Goal: Task Accomplishment & Management: Manage account settings

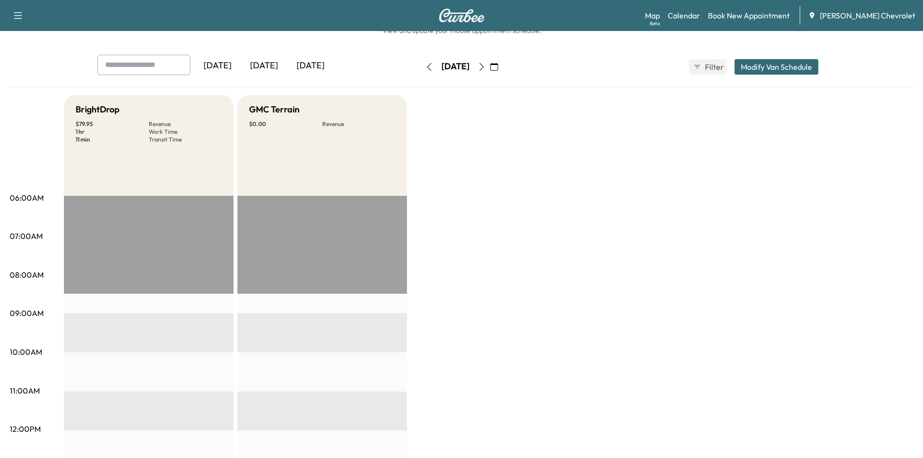
scroll to position [48, 0]
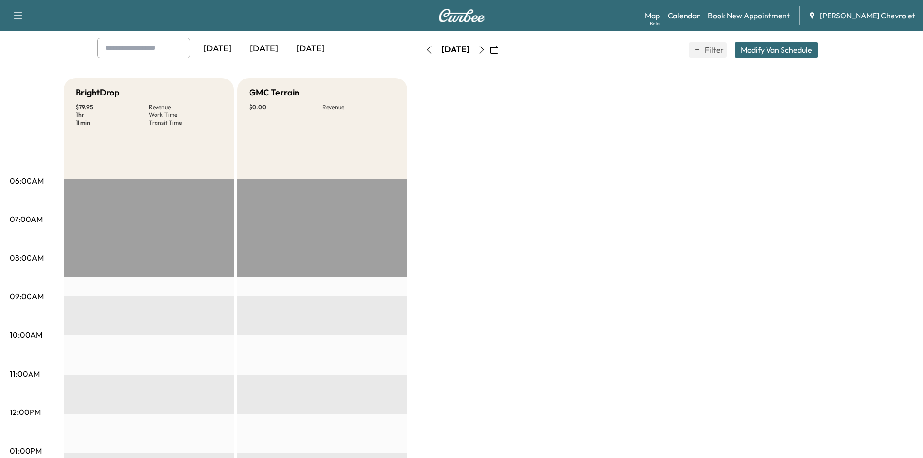
click at [322, 49] on div "[DATE]" at bounding box center [310, 49] width 47 height 22
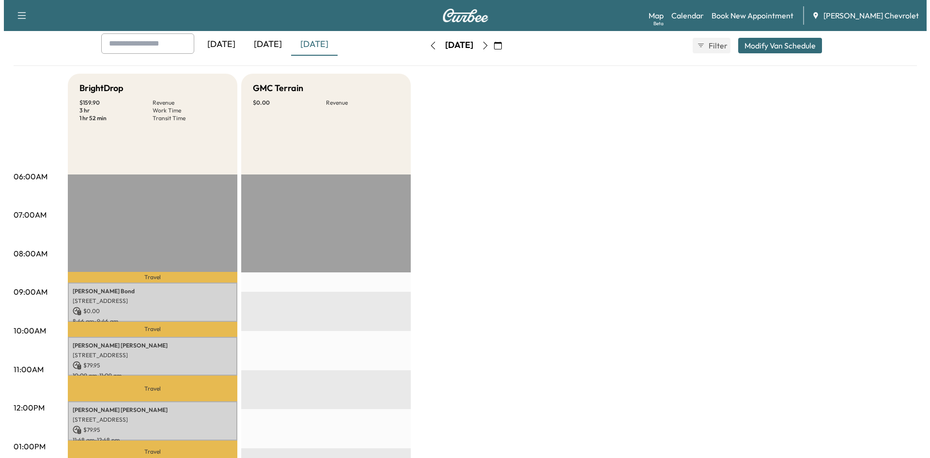
scroll to position [145, 0]
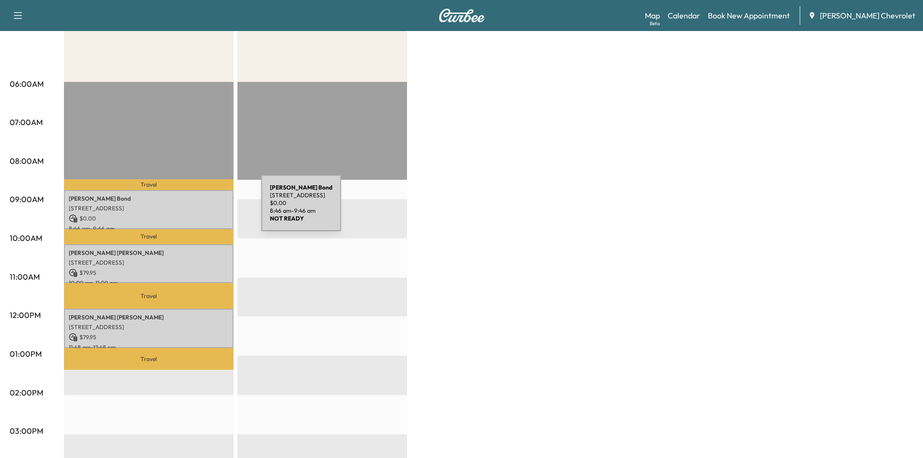
click at [188, 209] on p "[STREET_ADDRESS]" at bounding box center [149, 208] width 160 height 8
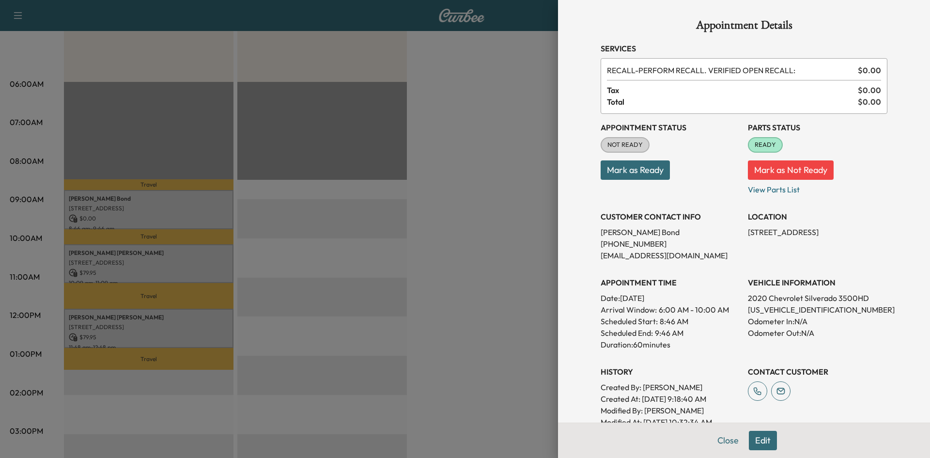
click at [501, 155] on div at bounding box center [465, 229] width 930 height 458
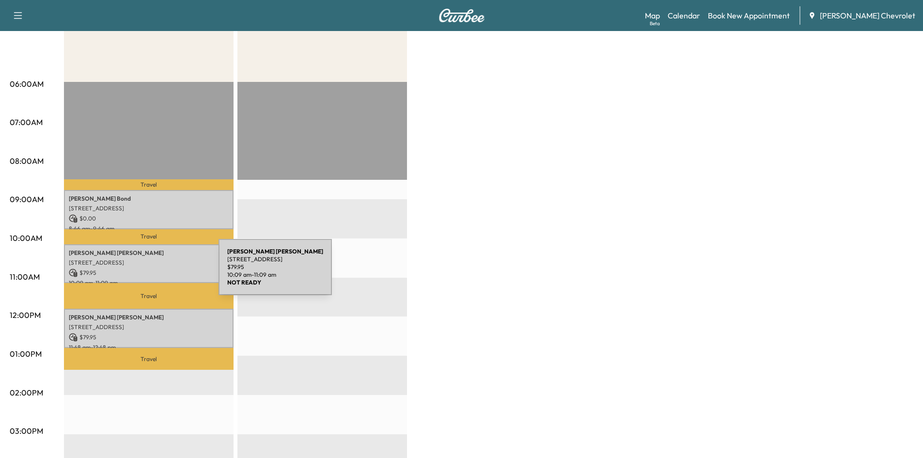
click at [148, 256] on div "[PERSON_NAME] [STREET_ADDRESS] $ 79.95 10:09 am - 11:09 am" at bounding box center [149, 263] width 170 height 39
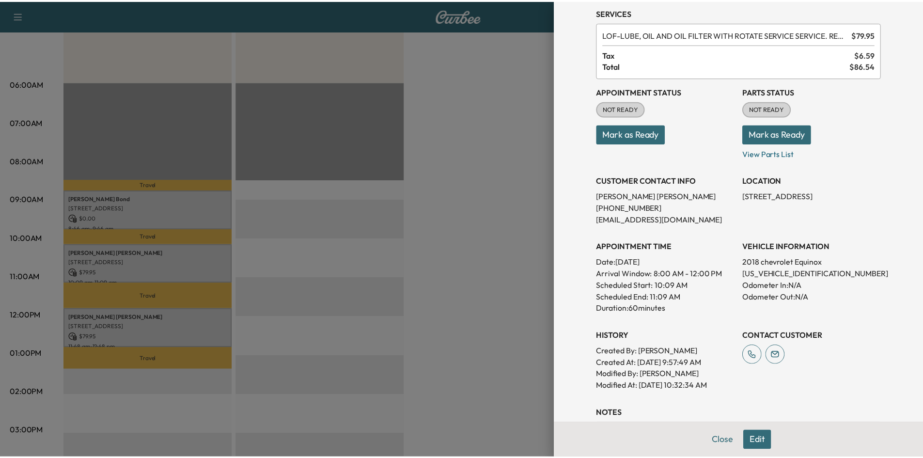
scroll to position [0, 0]
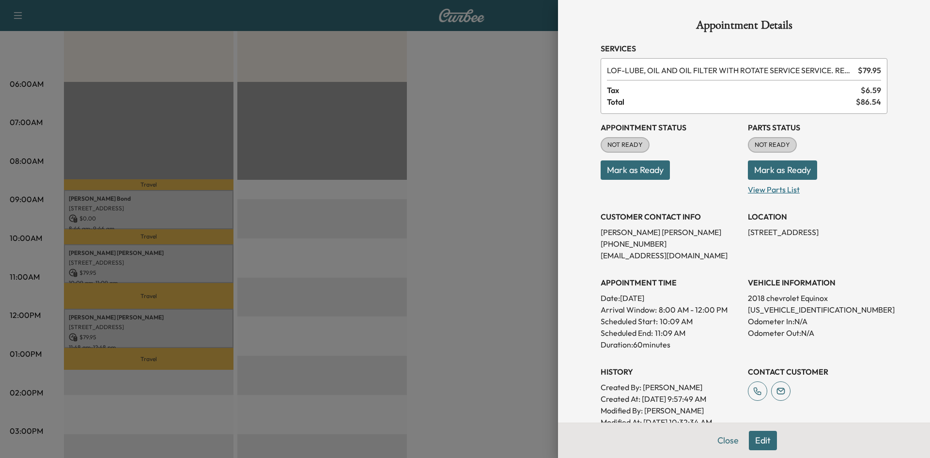
click at [756, 195] on p "View Parts List" at bounding box center [818, 188] width 140 height 16
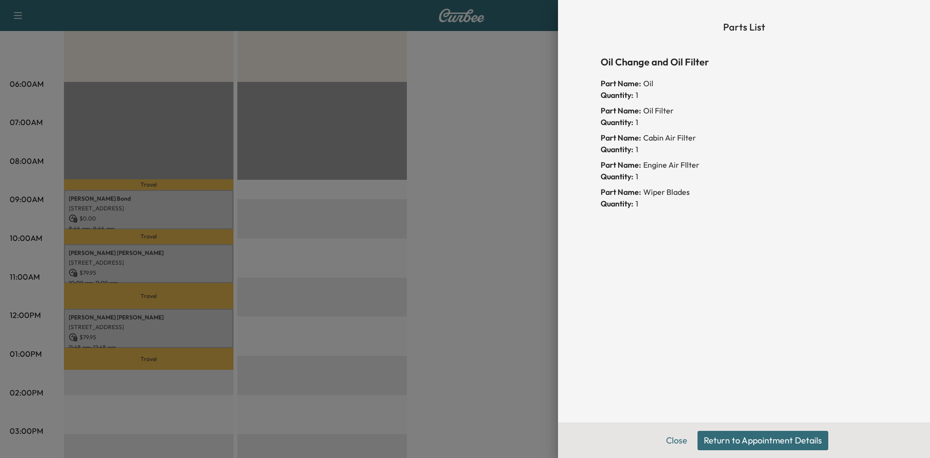
click at [758, 188] on div "Part Name: Wiper Blades" at bounding box center [744, 192] width 287 height 12
click at [677, 442] on button "Close" at bounding box center [677, 440] width 34 height 19
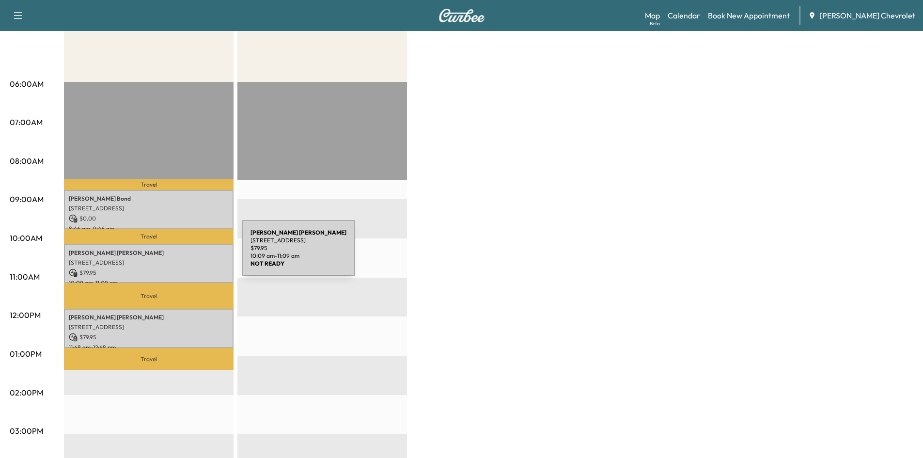
click at [168, 253] on p "[PERSON_NAME]" at bounding box center [149, 253] width 160 height 8
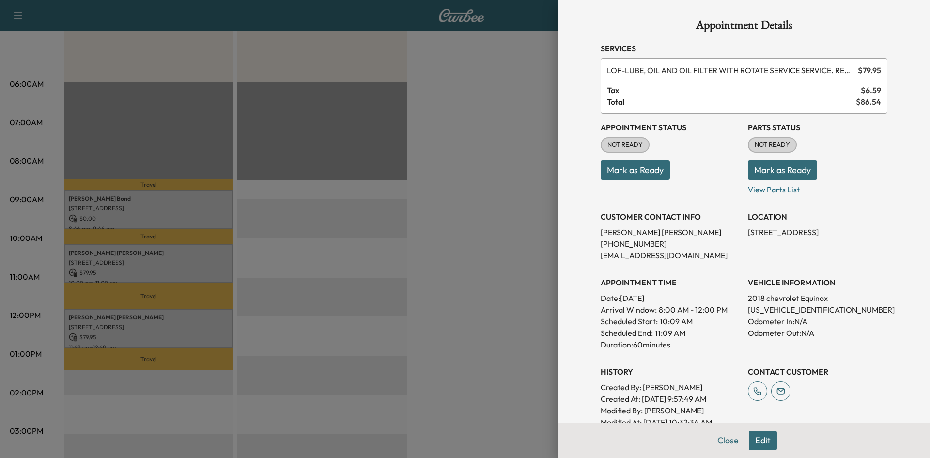
click at [765, 170] on button "Mark as Ready" at bounding box center [782, 169] width 69 height 19
click at [444, 268] on div at bounding box center [465, 229] width 930 height 458
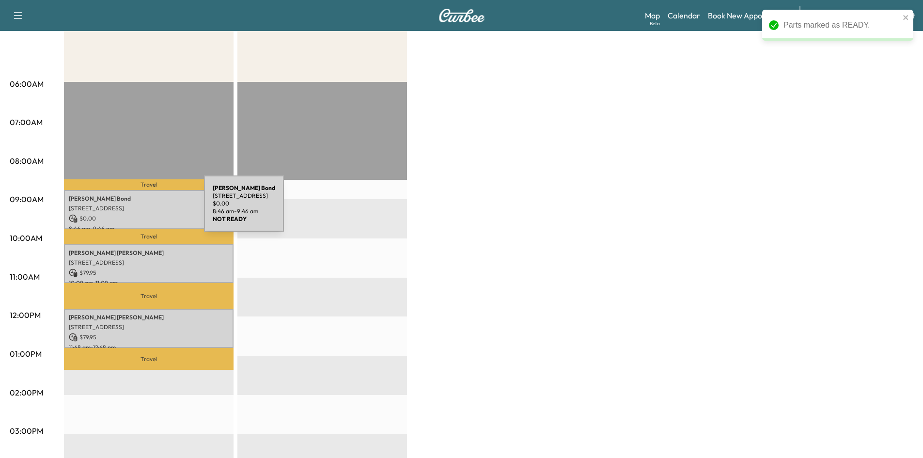
click at [131, 204] on p "[STREET_ADDRESS]" at bounding box center [149, 208] width 160 height 8
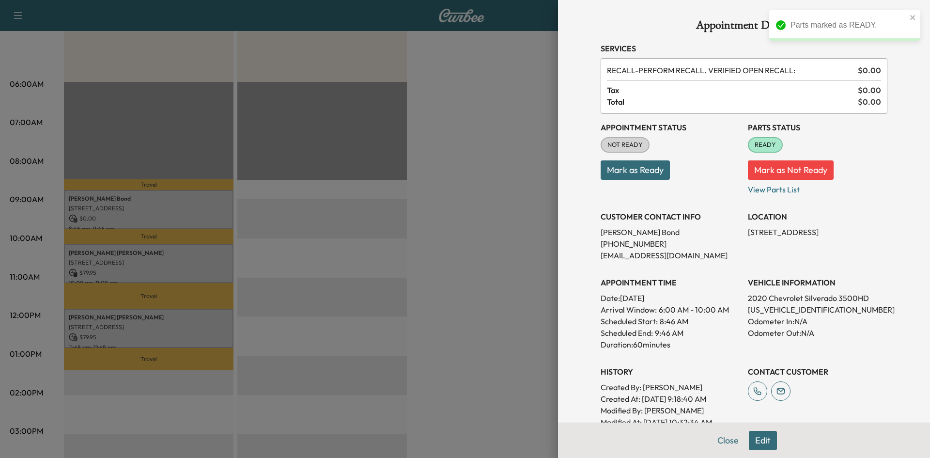
click at [483, 194] on div at bounding box center [465, 229] width 930 height 458
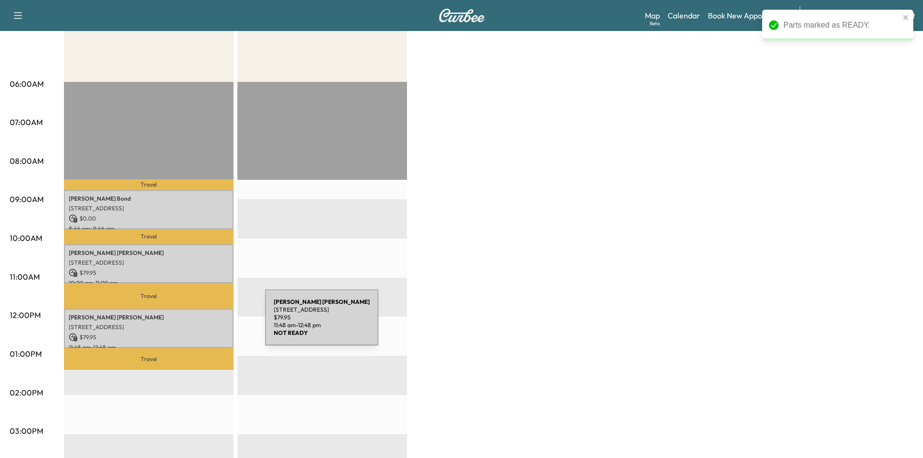
click at [190, 326] on p "[STREET_ADDRESS]" at bounding box center [149, 327] width 160 height 8
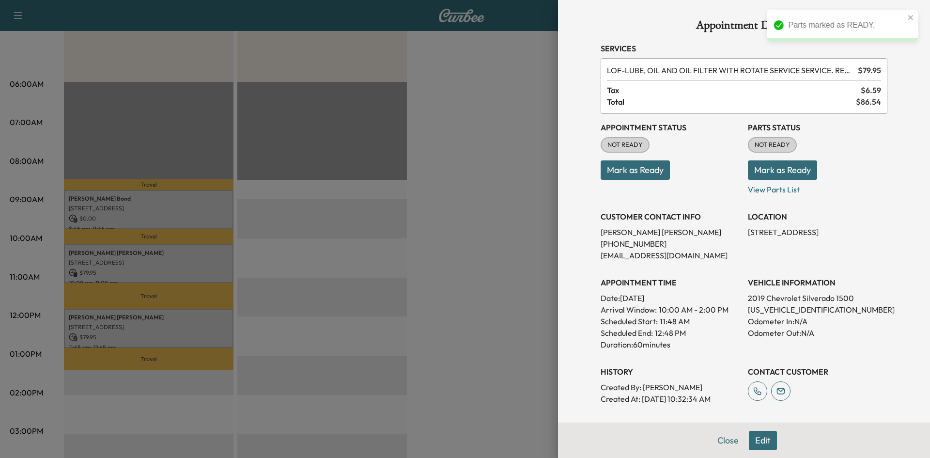
click at [767, 200] on div "Appointment Status NOT READY Mark as Ready Parts Status NOT READY Mark as Ready…" at bounding box center [744, 259] width 287 height 291
click at [767, 194] on p "View Parts List" at bounding box center [818, 188] width 140 height 16
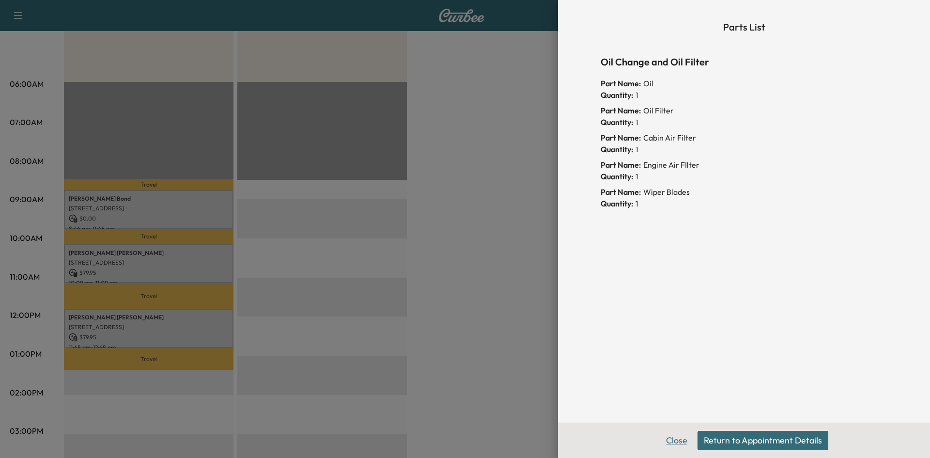
click at [671, 438] on button "Close" at bounding box center [677, 440] width 34 height 19
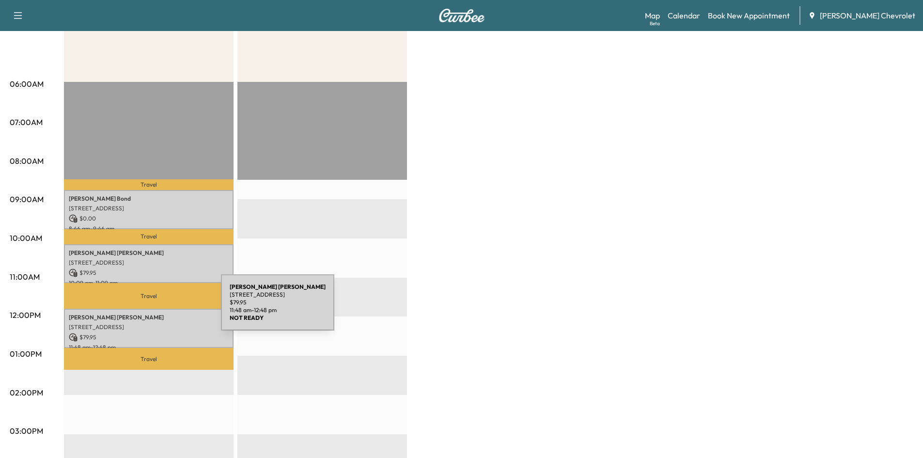
click at [147, 310] on div "[PERSON_NAME] [STREET_ADDRESS] $ 79.95 11:48 am - 12:48 pm" at bounding box center [149, 328] width 170 height 39
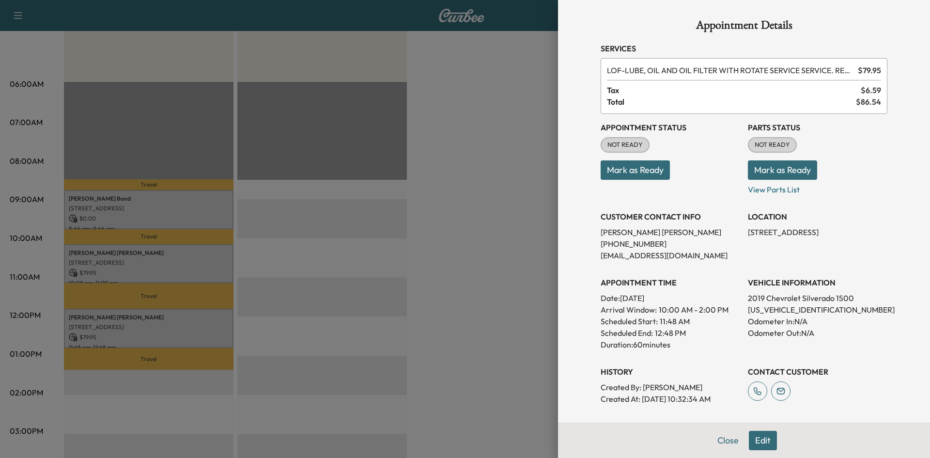
click at [786, 171] on button "Mark as Ready" at bounding box center [782, 169] width 69 height 19
click at [516, 137] on div at bounding box center [465, 229] width 930 height 458
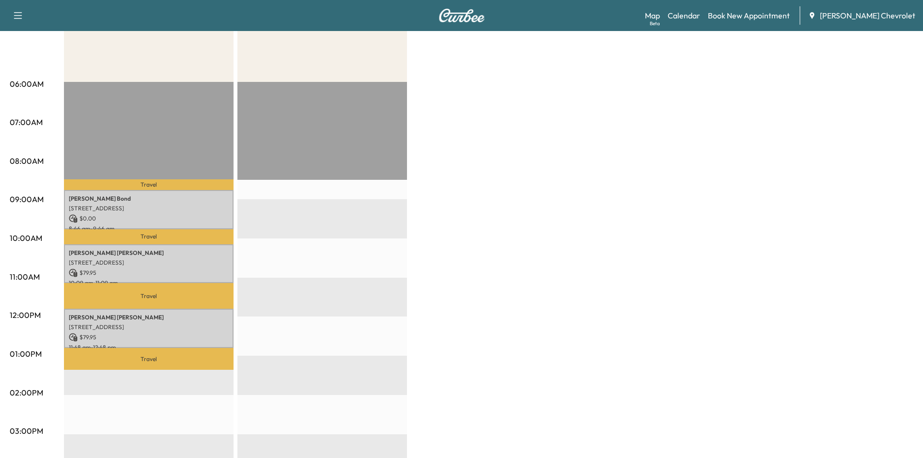
click at [616, 159] on div "BrightDrop $ 159.90 Revenue 3 hr Work Time 1 hr 52 min Transit Time Travel [PER…" at bounding box center [488, 344] width 849 height 727
